Goal: Task Accomplishment & Management: Use online tool/utility

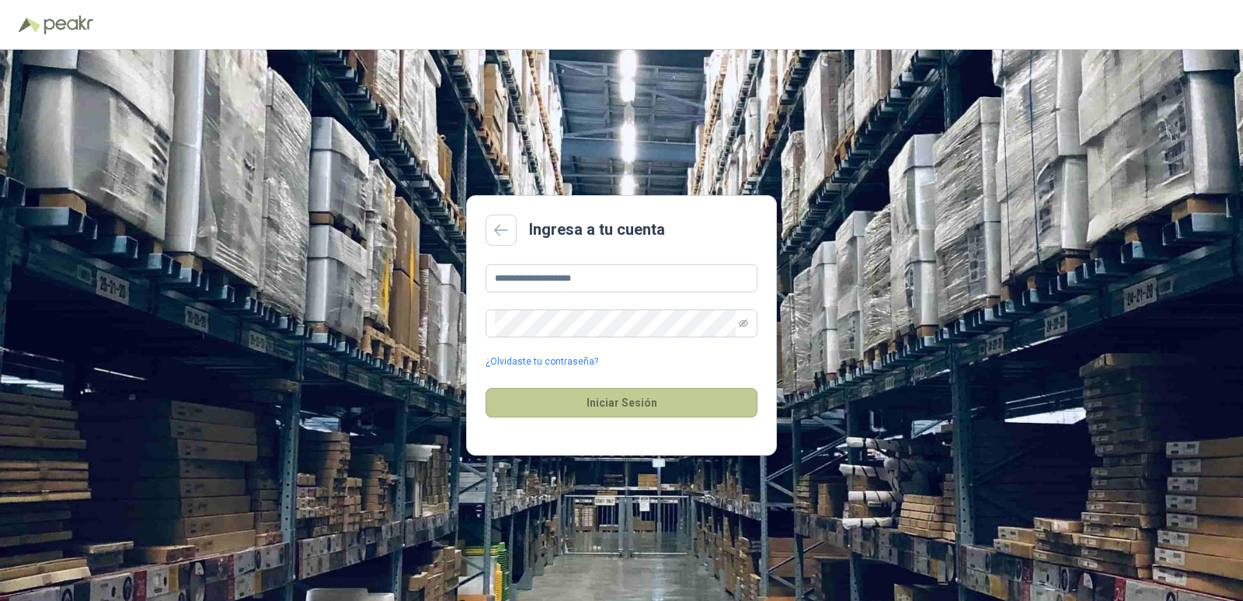
click at [665, 403] on button "Iniciar Sesión" at bounding box center [622, 403] width 272 height 30
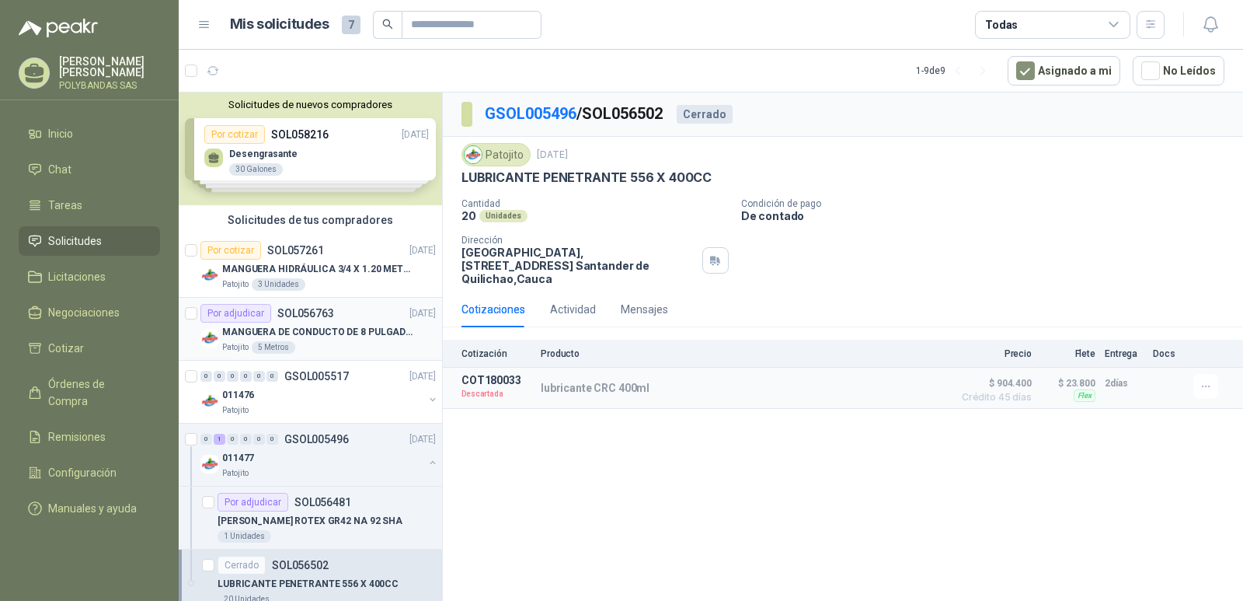
click at [307, 333] on p "MANGUERA DE CONDUCTO DE 8 PULGADAS DE ALAMBRE DE ACERO PU" at bounding box center [319, 332] width 194 height 15
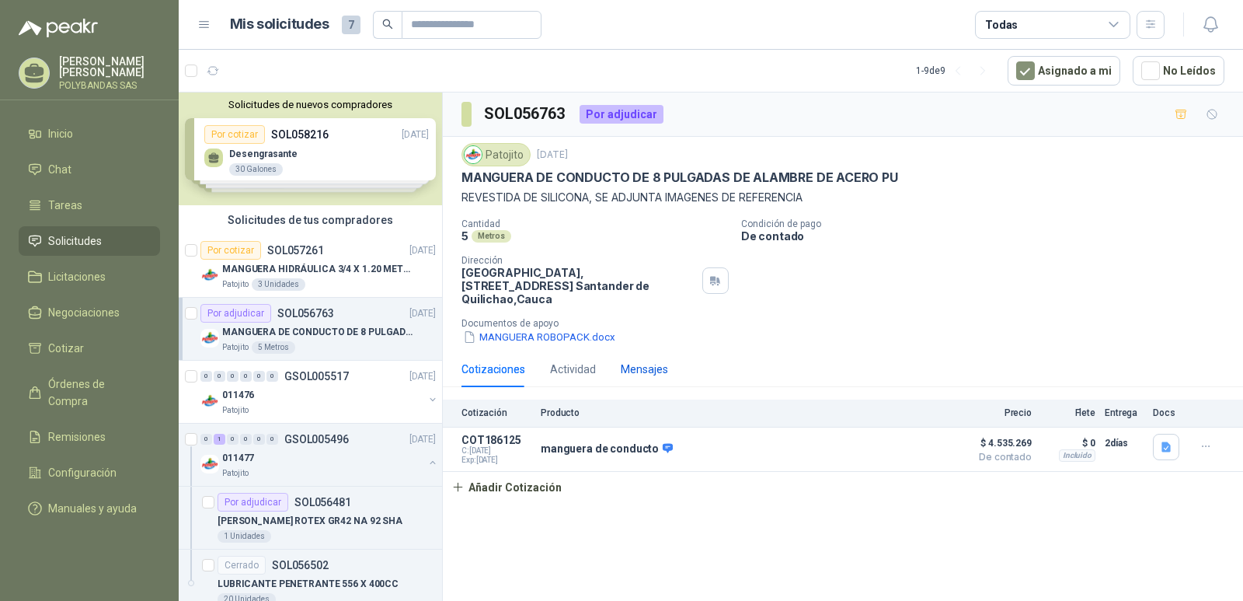
click at [629, 361] on div "Mensajes" at bounding box center [644, 369] width 47 height 17
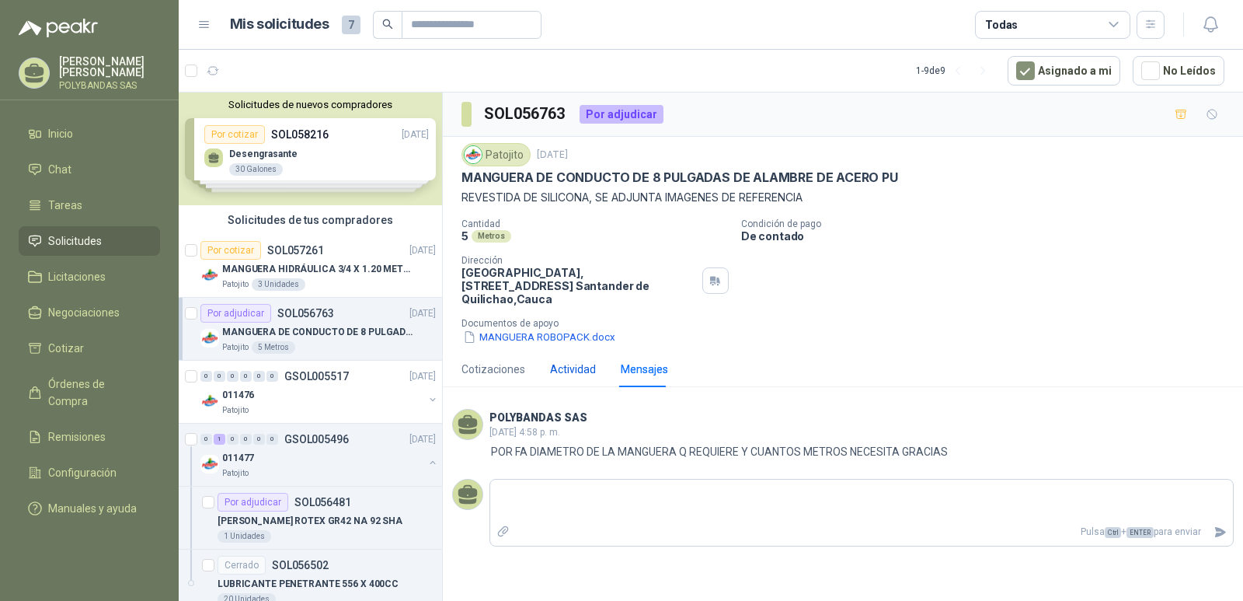
click at [570, 361] on div "Actividad" at bounding box center [573, 369] width 46 height 17
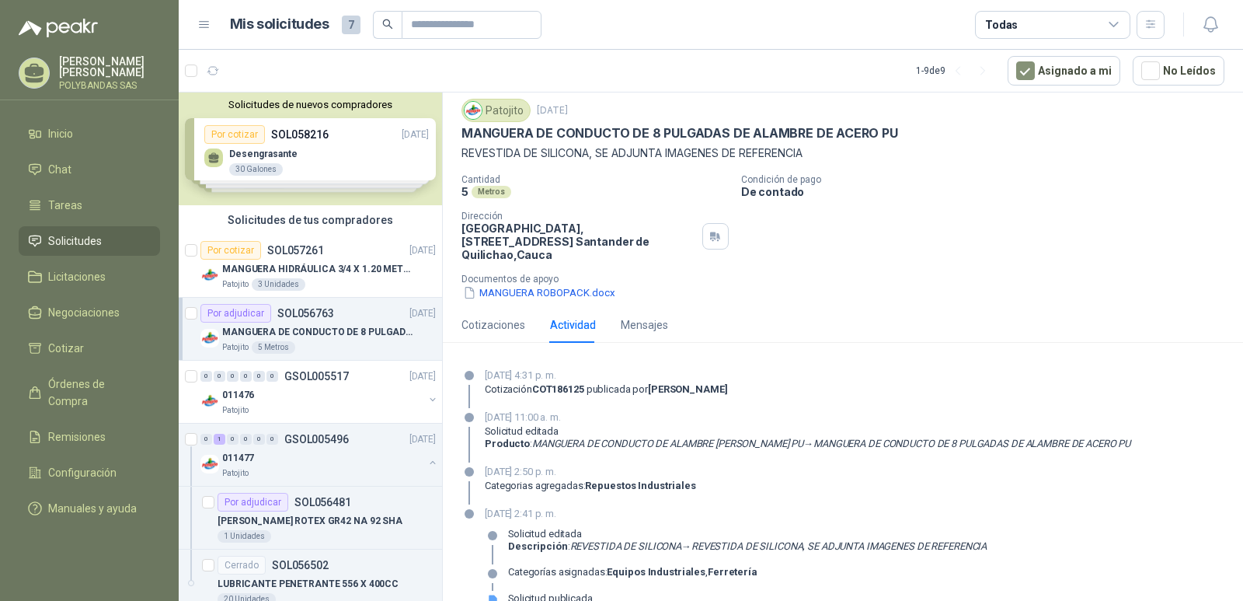
scroll to position [57, 0]
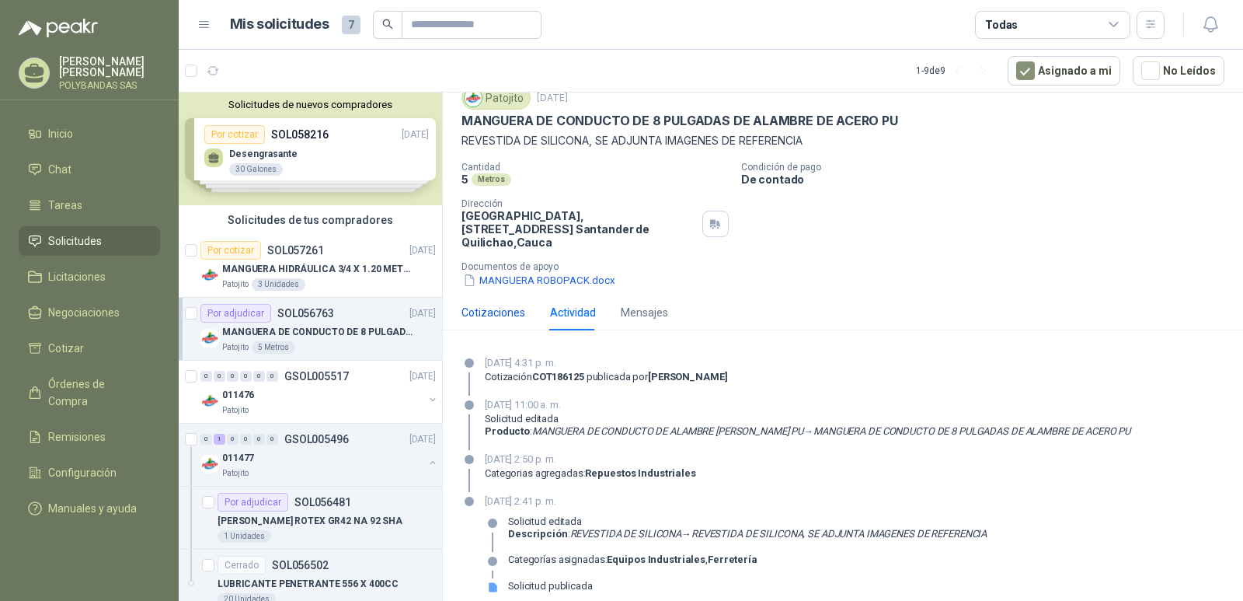
click at [498, 304] on div "Cotizaciones" at bounding box center [494, 312] width 64 height 17
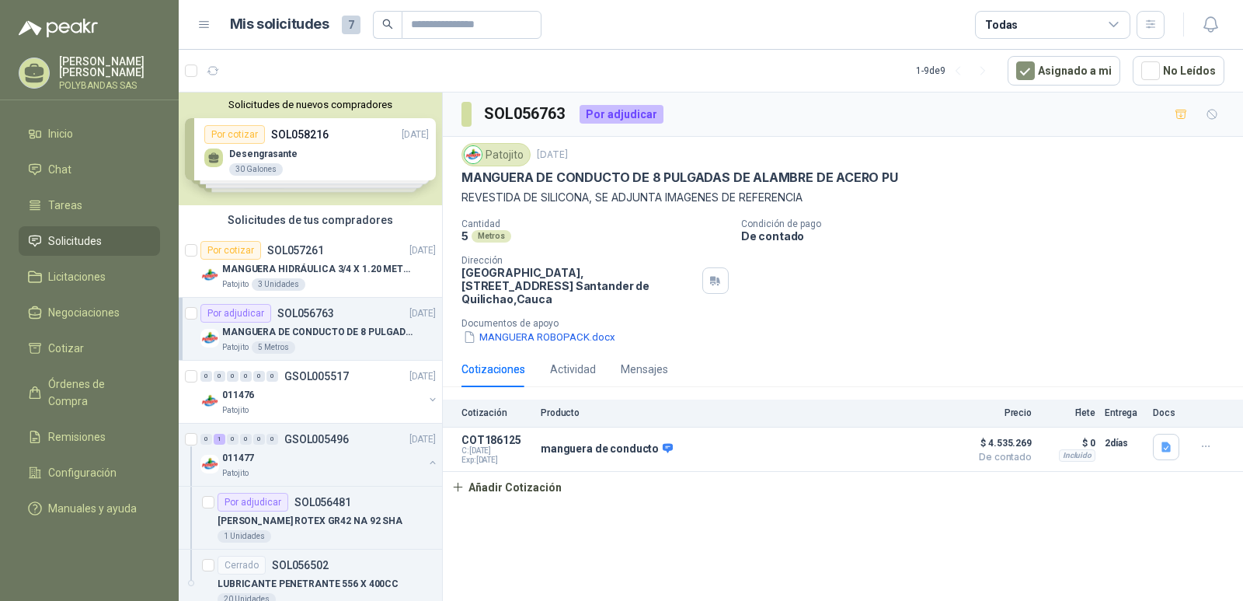
click at [557, 407] on p "Producto" at bounding box center [743, 412] width 404 height 11
click at [214, 72] on icon "button" at bounding box center [213, 71] width 13 height 13
click at [214, 68] on icon "button" at bounding box center [213, 71] width 13 height 13
click at [89, 66] on p "[PERSON_NAME]" at bounding box center [109, 67] width 101 height 22
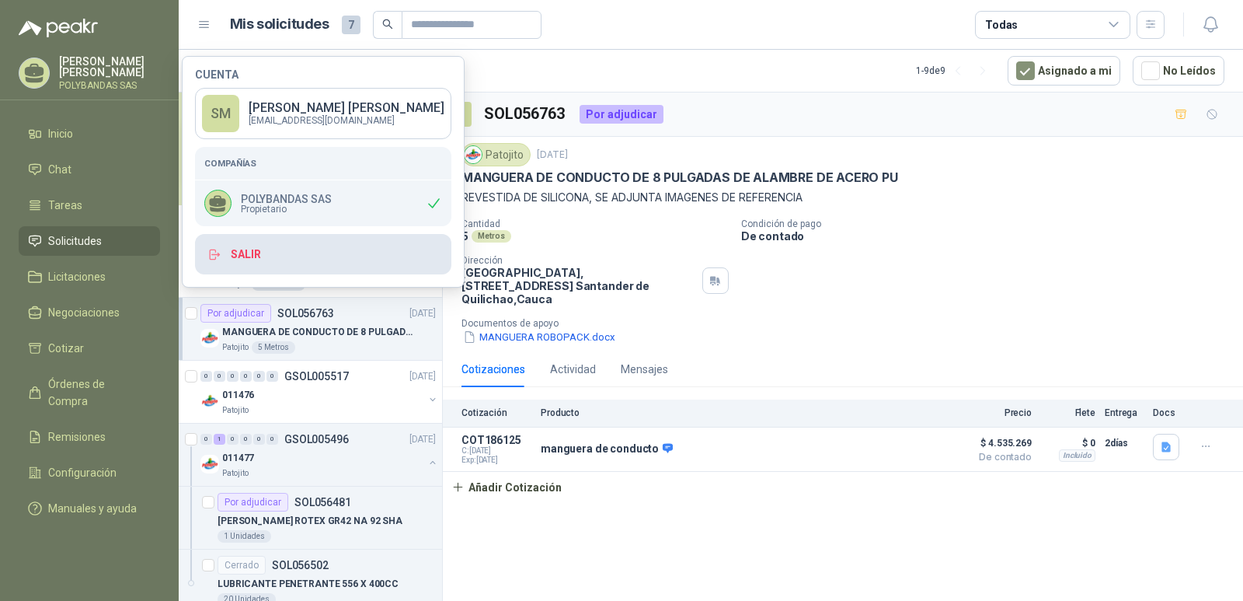
click at [252, 267] on button "Salir" at bounding box center [323, 254] width 256 height 40
click at [249, 250] on html "[PERSON_NAME] POLYBANDAS SAS Inicio Chat Tareas Solicitudes Licitaciones Negoci…" at bounding box center [621, 300] width 1243 height 601
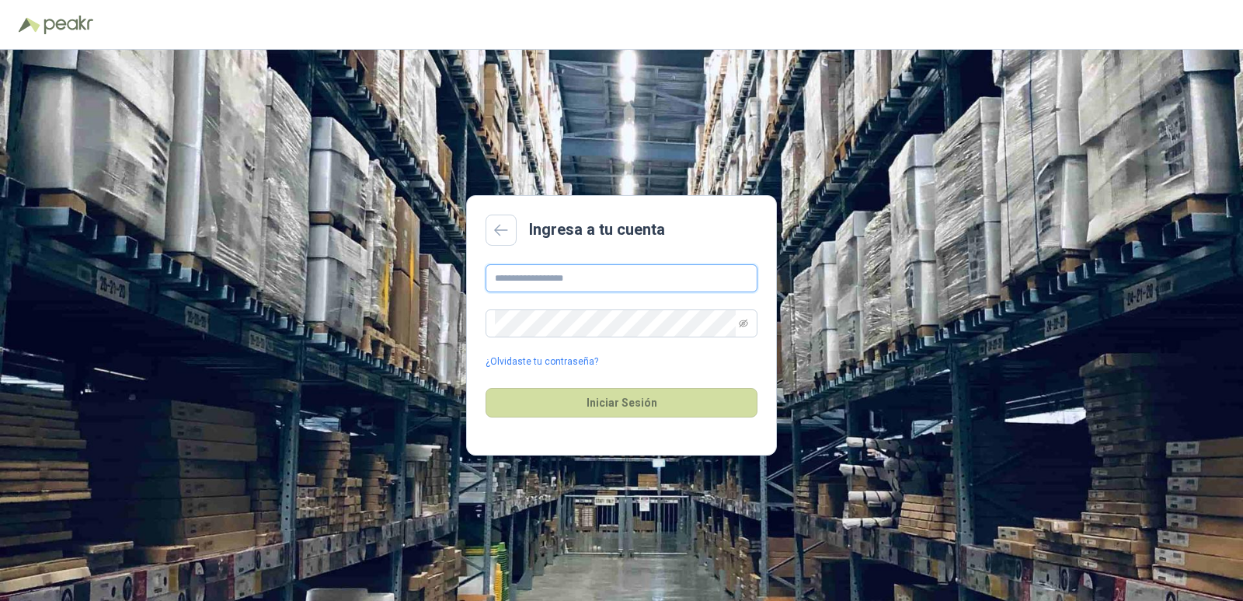
type input "**********"
